Goal: Task Accomplishment & Management: Complete application form

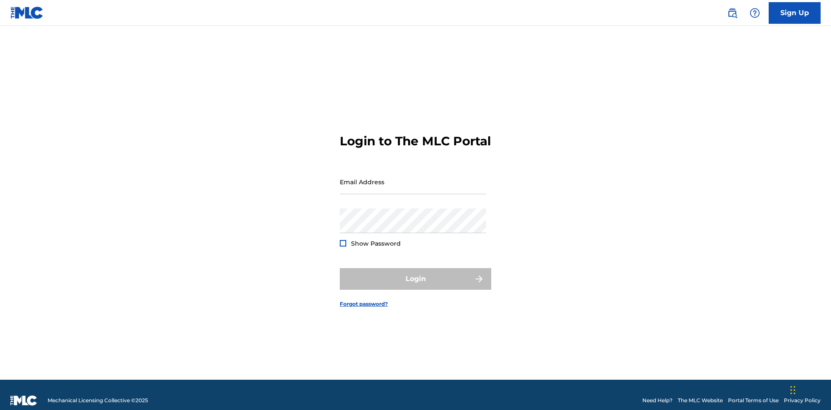
scroll to position [11, 0]
click at [795, 13] on link "Sign Up" at bounding box center [795, 13] width 52 height 22
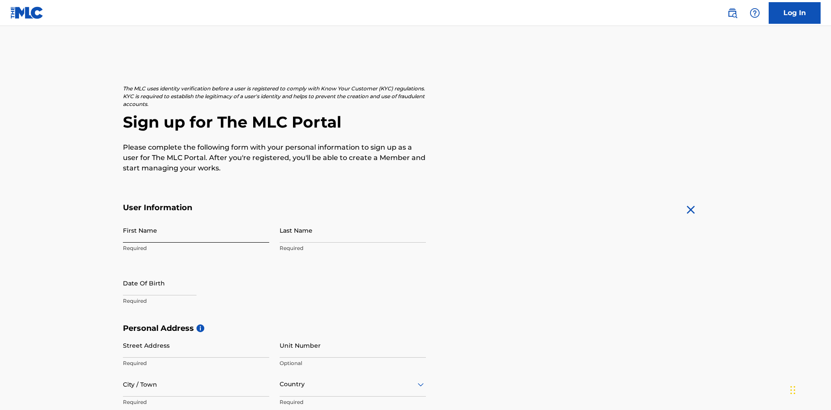
click at [196, 218] on input "First Name" at bounding box center [196, 230] width 146 height 25
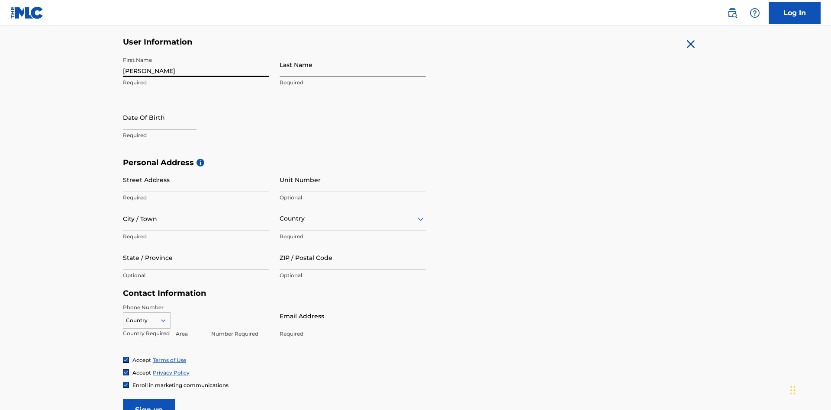
type input "[PERSON_NAME]"
click at [353, 65] on input "Last Name" at bounding box center [353, 64] width 146 height 25
type input "Ribble"
click at [167, 105] on input "text" at bounding box center [160, 117] width 74 height 25
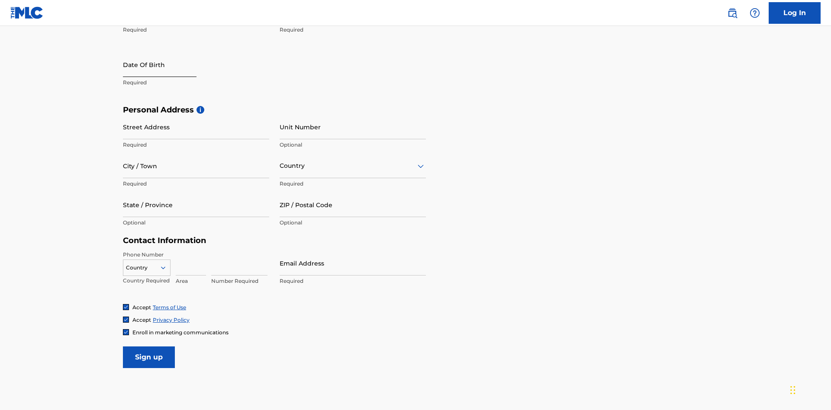
select select "8"
select select "2025"
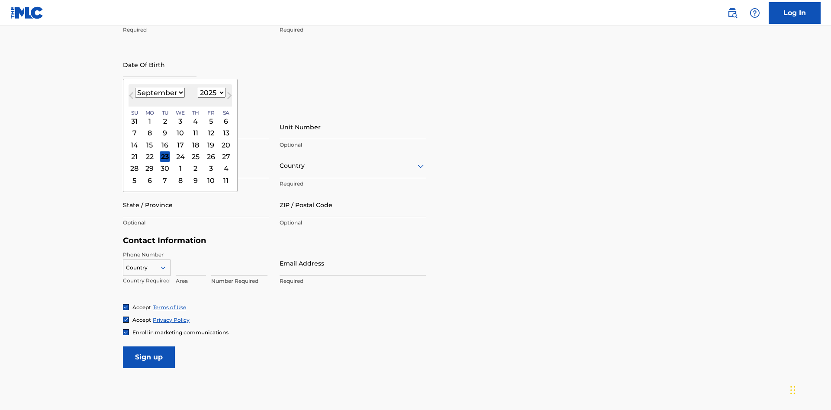
click at [159, 93] on select "January February March April May June July August September October November De…" at bounding box center [160, 93] width 50 height 10
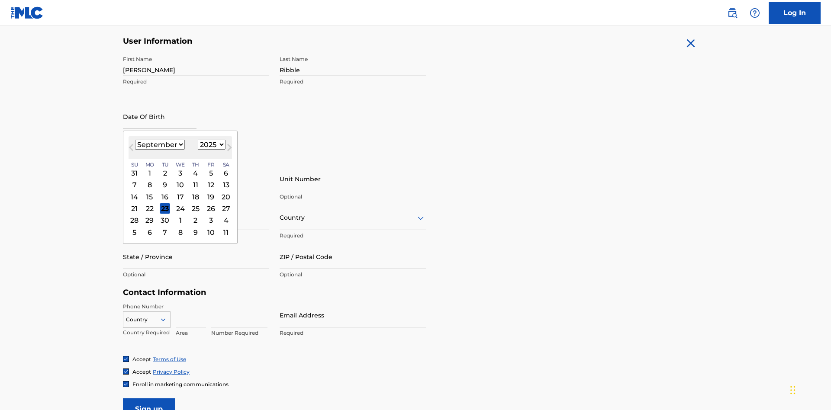
select select "0"
click at [210, 145] on select "1900 1901 1902 1903 1904 1905 1906 1907 1908 1909 1910 1911 1912 1913 1914 1915…" at bounding box center [212, 145] width 28 height 10
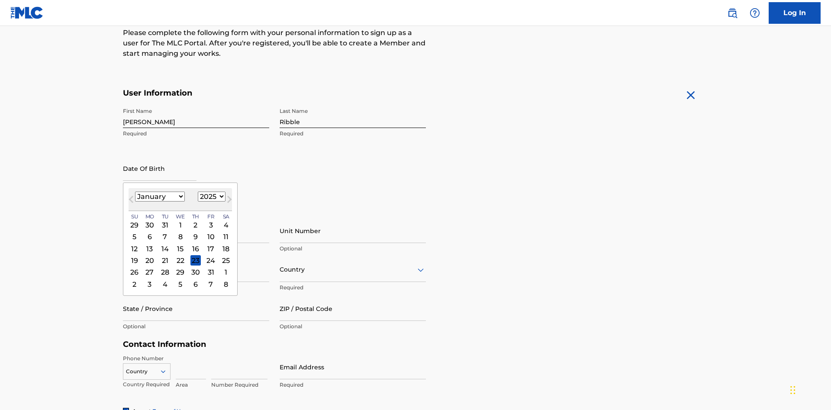
select select "1985"
click at [210, 197] on select "1900 1901 1902 1903 1904 1905 1906 1907 1908 1909 1910 1911 1912 1913 1914 1915…" at bounding box center [212, 197] width 28 height 10
click at [165, 232] on div "8" at bounding box center [165, 237] width 10 height 10
type input "January 8 1985"
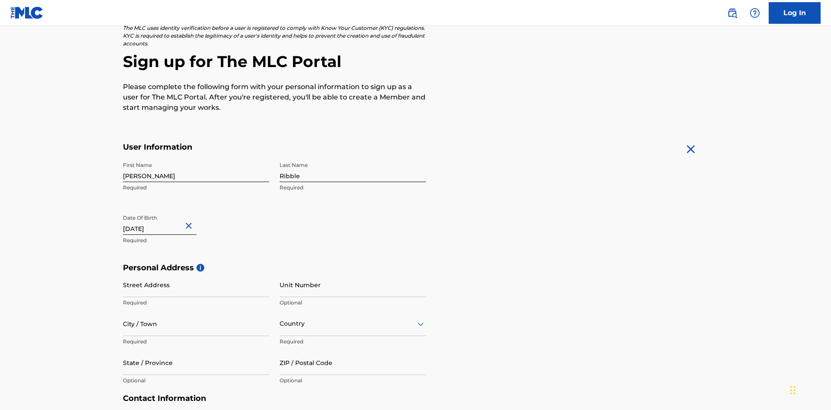
scroll to position [267, 0]
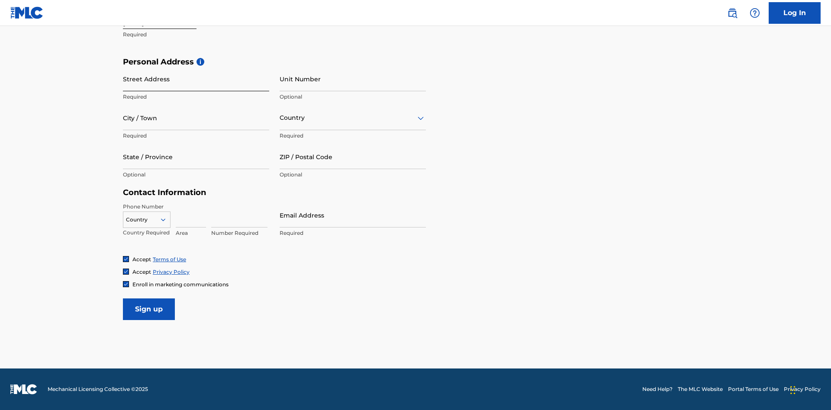
click at [196, 79] on input "Street Address" at bounding box center [196, 79] width 146 height 25
type input "9909 Elks Run Rd"
click at [196, 118] on input "City / Town" at bounding box center [196, 118] width 146 height 25
type input "Roseville"
click at [280, 118] on input "text" at bounding box center [281, 117] width 2 height 9
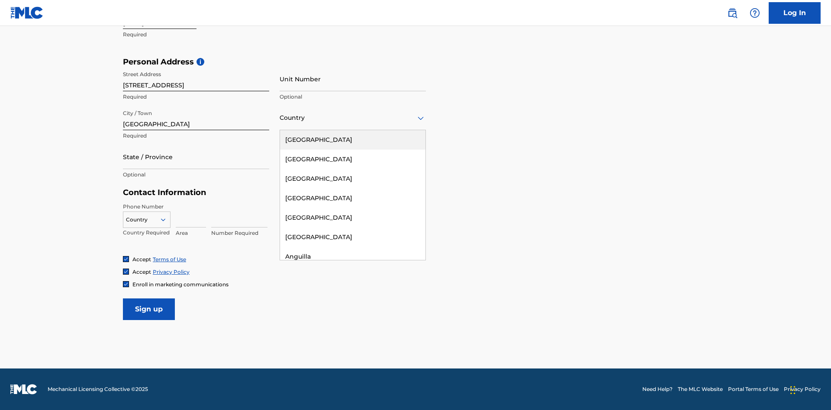
click at [353, 140] on div "United States" at bounding box center [352, 139] width 145 height 19
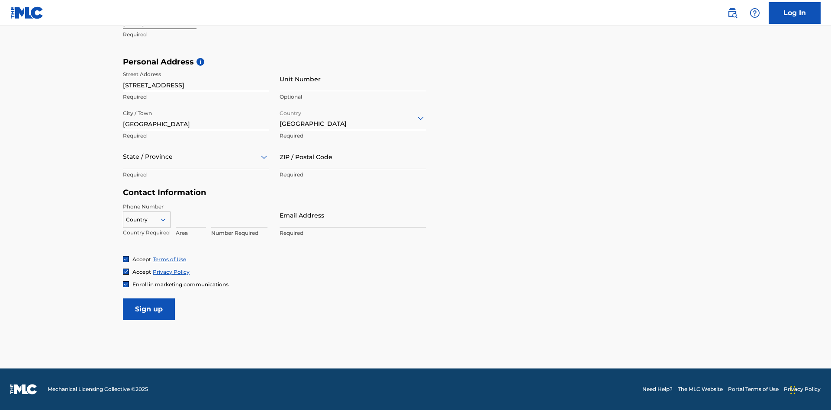
click at [196, 157] on div at bounding box center [196, 157] width 146 height 11
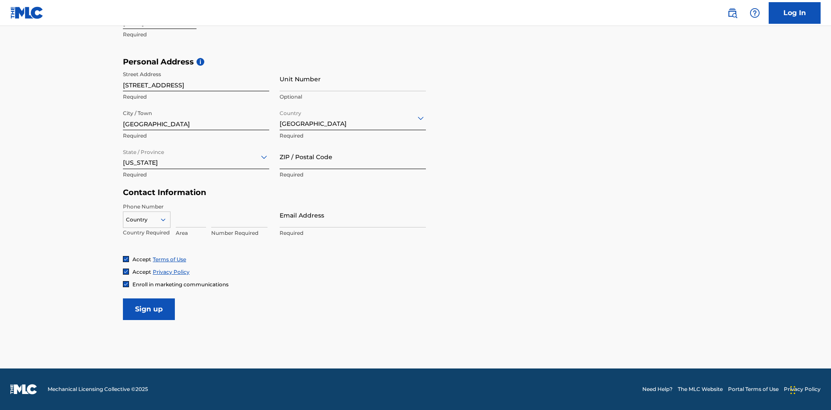
click at [353, 157] on input "ZIP / Postal Code" at bounding box center [353, 157] width 146 height 25
type input "43777"
click at [167, 220] on icon at bounding box center [163, 220] width 8 height 8
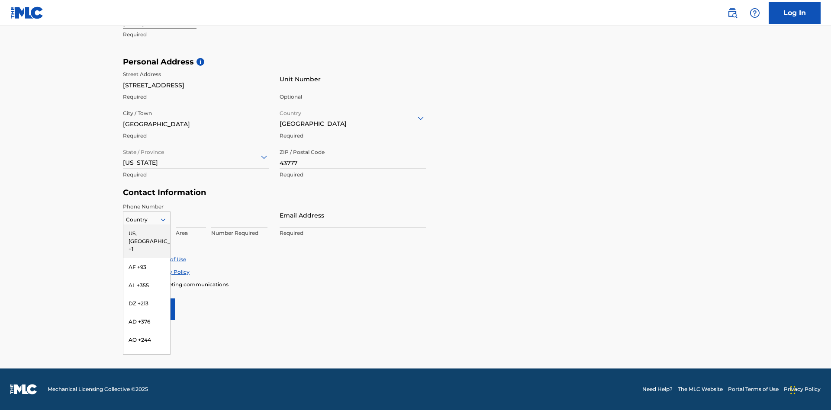
click at [147, 233] on div "US, CA +1" at bounding box center [146, 242] width 47 height 34
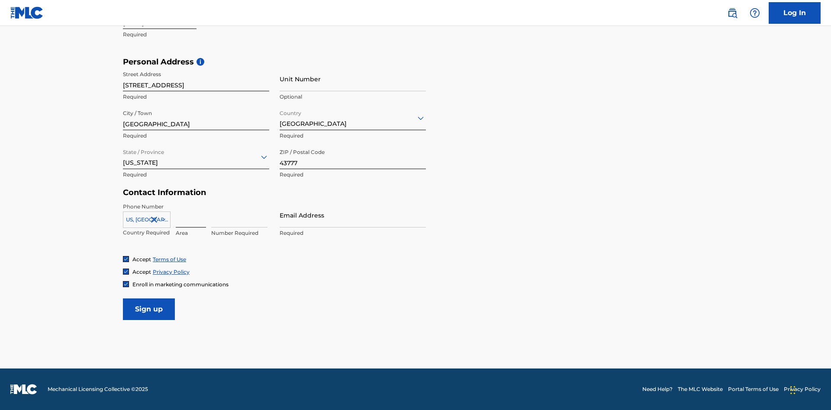
click at [191, 215] on input at bounding box center [191, 215] width 30 height 25
type input "740"
click at [239, 215] on input at bounding box center [239, 215] width 56 height 25
type input "8086351"
click at [353, 215] on input "Email Address" at bounding box center [353, 215] width 146 height 25
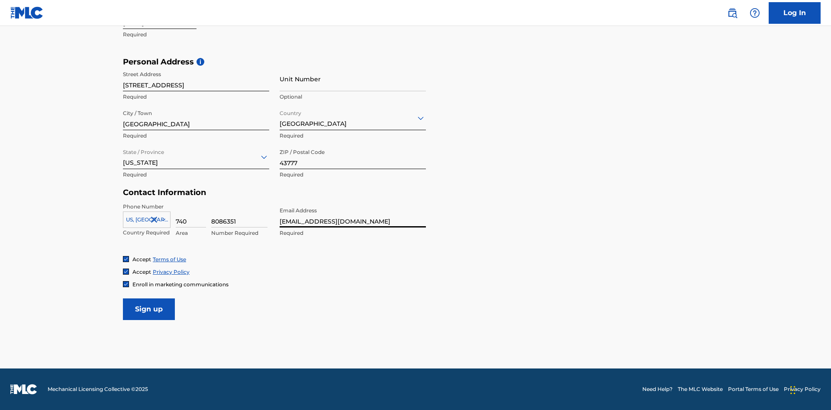
scroll to position [0, 25]
type input "[EMAIL_ADDRESS][DOMAIN_NAME]"
click at [149, 309] on input "Sign up" at bounding box center [149, 310] width 52 height 22
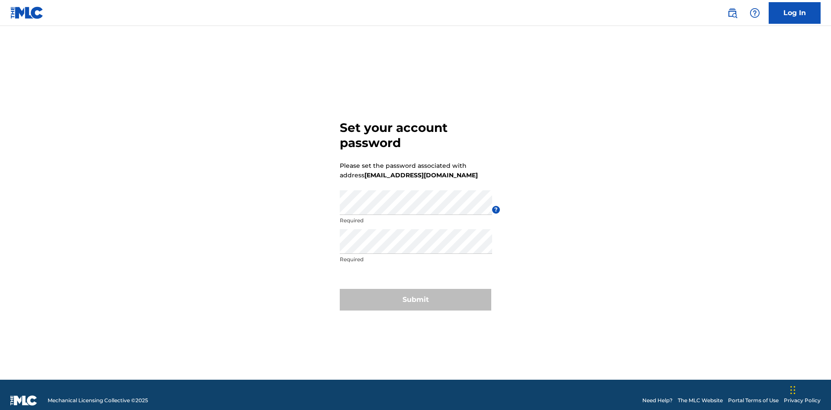
scroll to position [11, 0]
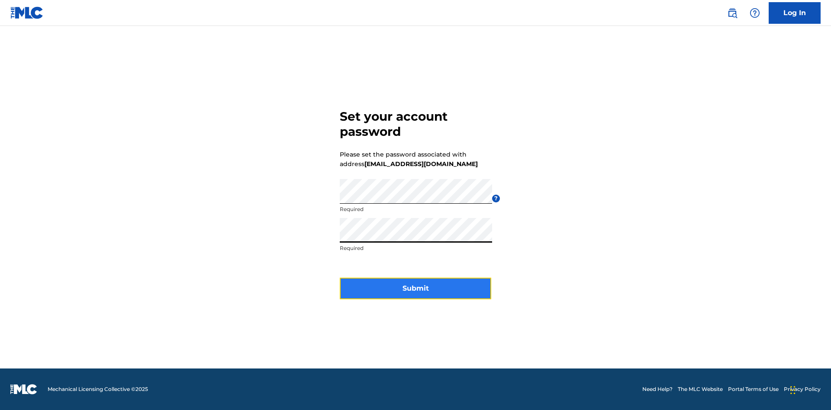
click at [416, 294] on button "Submit" at bounding box center [416, 289] width 152 height 22
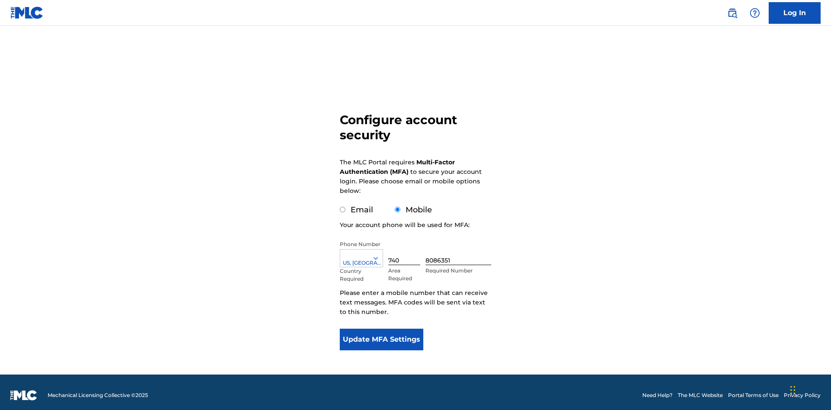
scroll to position [9, 0]
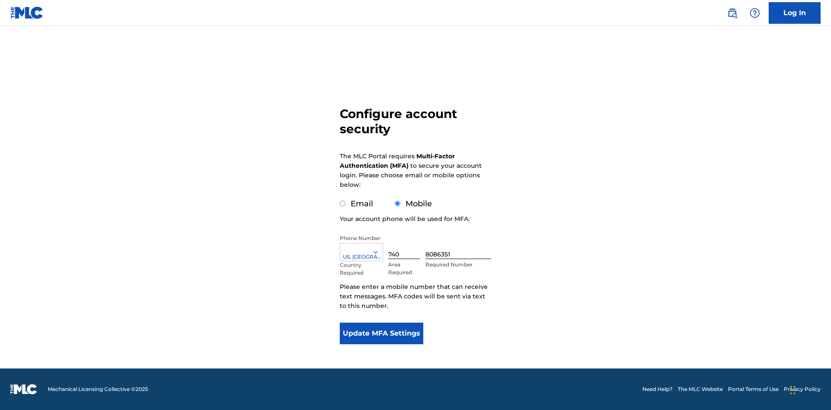
click at [343, 204] on input "Email" at bounding box center [343, 204] width 6 height 6
radio input "true"
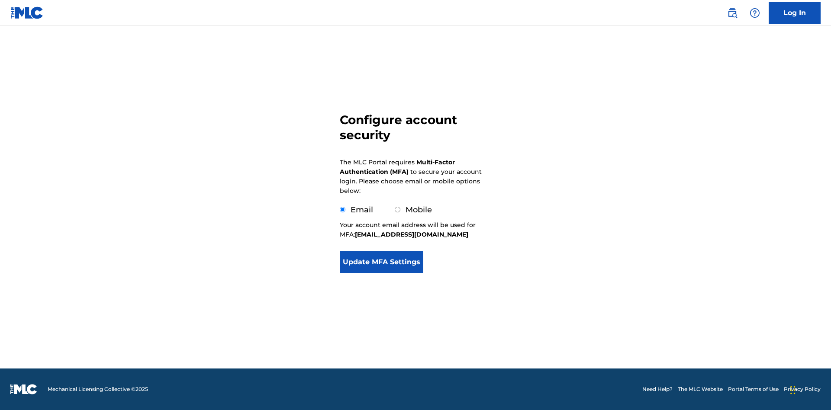
scroll to position [0, 0]
click at [381, 273] on button "Update MFA Settings" at bounding box center [382, 263] width 84 height 22
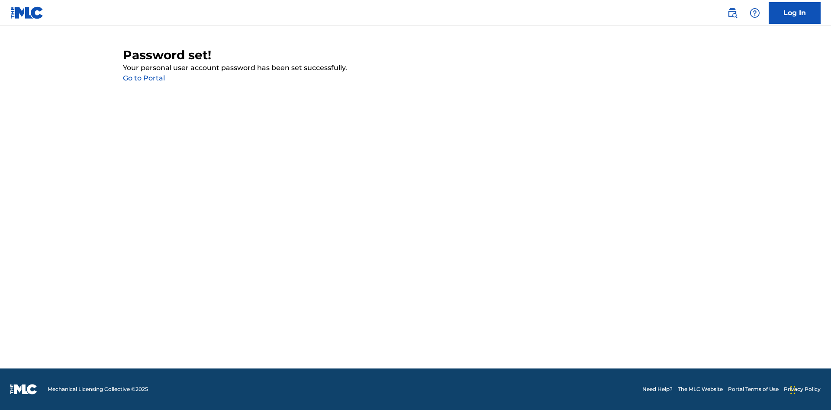
click at [144, 78] on link "Go to Portal" at bounding box center [144, 78] width 42 height 8
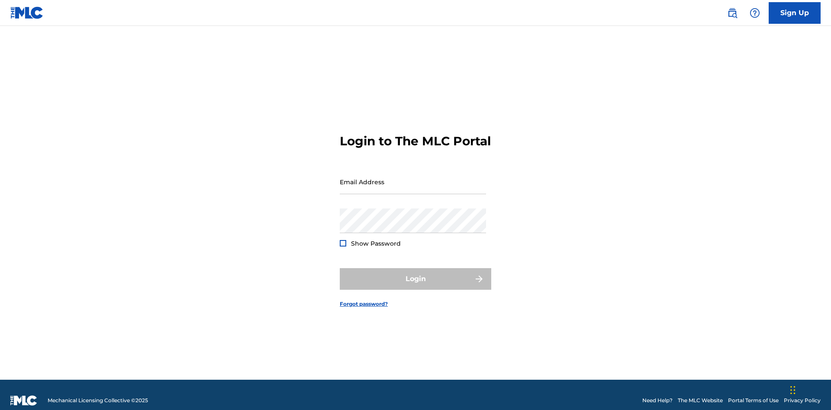
scroll to position [11, 0]
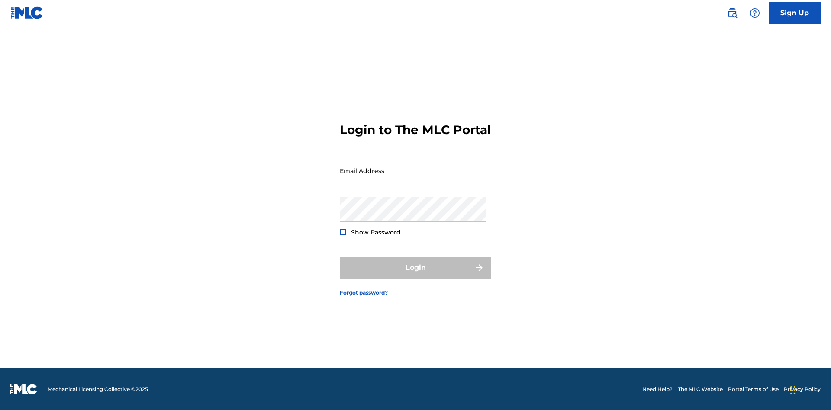
click at [413, 178] on input "Email Address" at bounding box center [413, 170] width 146 height 25
type input "[EMAIL_ADDRESS][DOMAIN_NAME]"
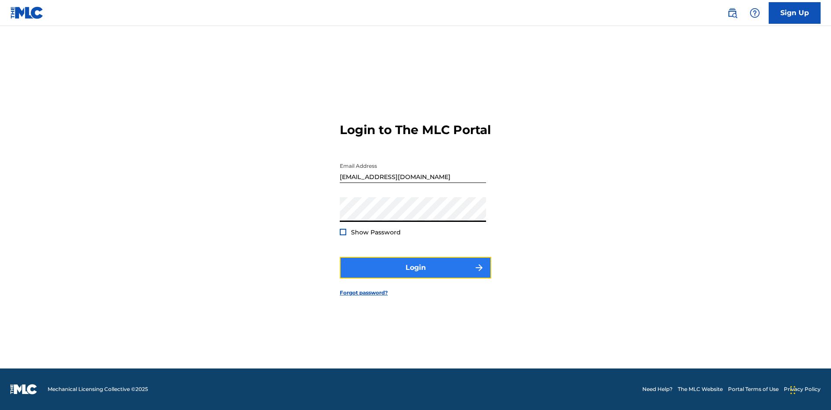
click at [416, 275] on button "Login" at bounding box center [416, 268] width 152 height 22
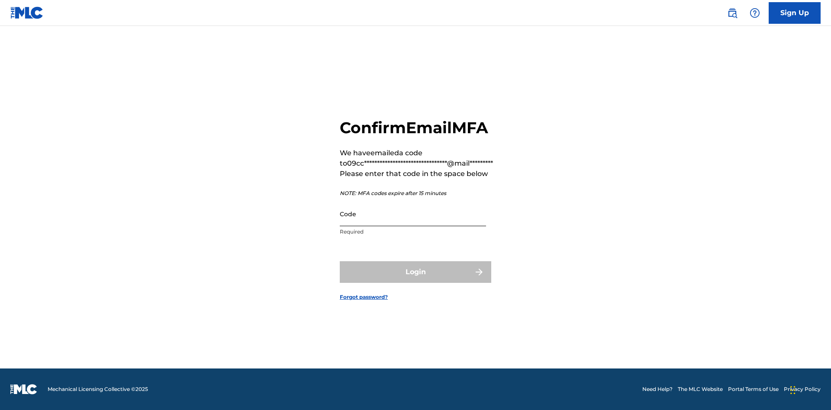
click at [413, 214] on input "Code" at bounding box center [413, 214] width 146 height 25
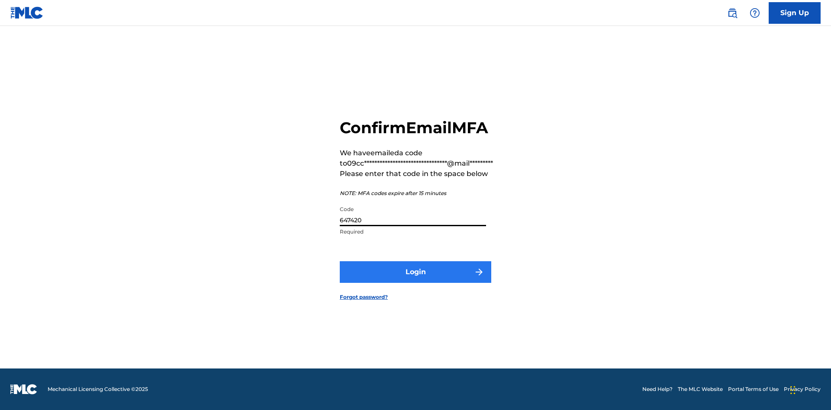
type input "647420"
click at [416, 272] on button "Login" at bounding box center [416, 273] width 152 height 22
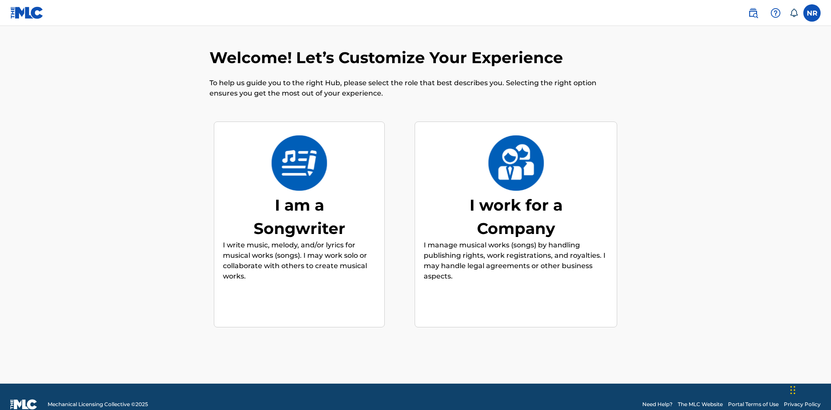
click at [299, 201] on div "I am a Songwriter" at bounding box center [300, 217] width 130 height 47
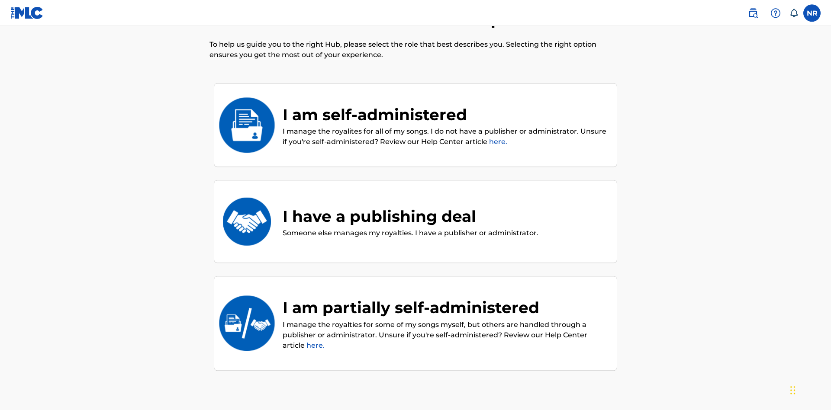
scroll to position [39, 0]
